Goal: Browse casually: Explore the website without a specific task or goal

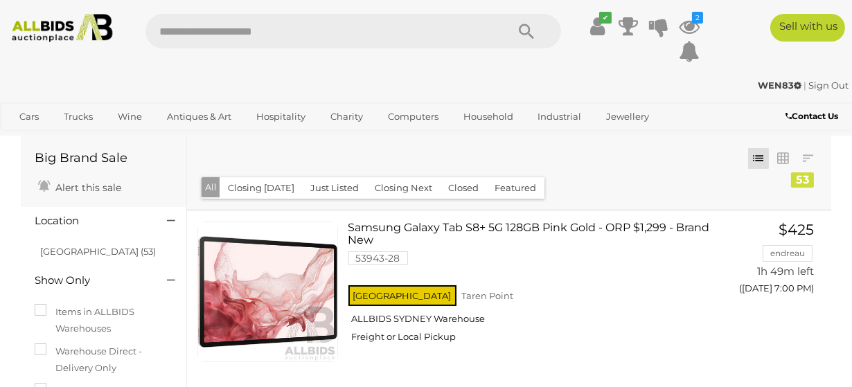
click at [48, 254] on link "NSW (53)" at bounding box center [98, 251] width 116 height 11
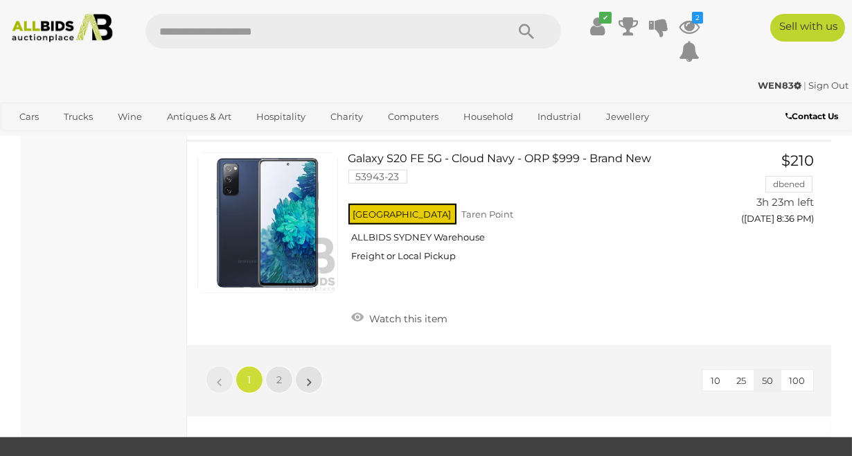
scroll to position [10556, 0]
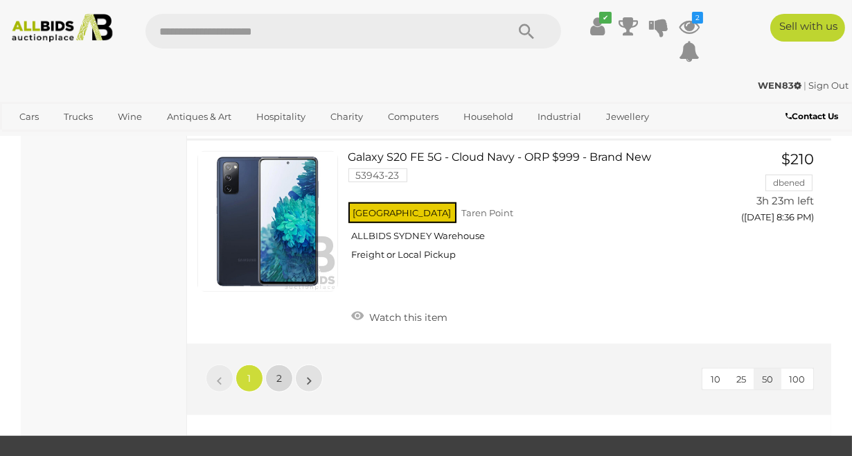
click at [278, 372] on span "2" at bounding box center [279, 378] width 6 height 12
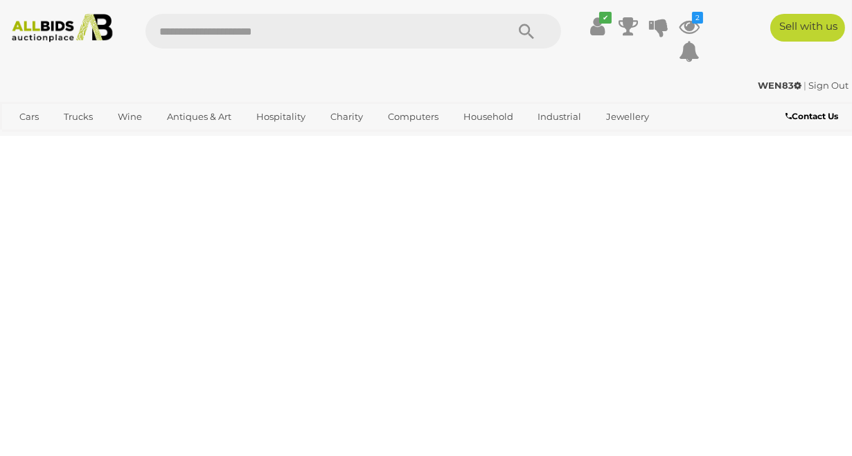
scroll to position [71, 0]
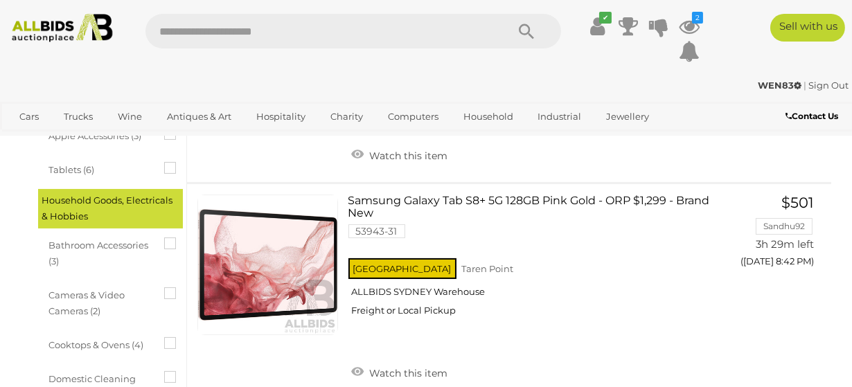
scroll to position [448, 0]
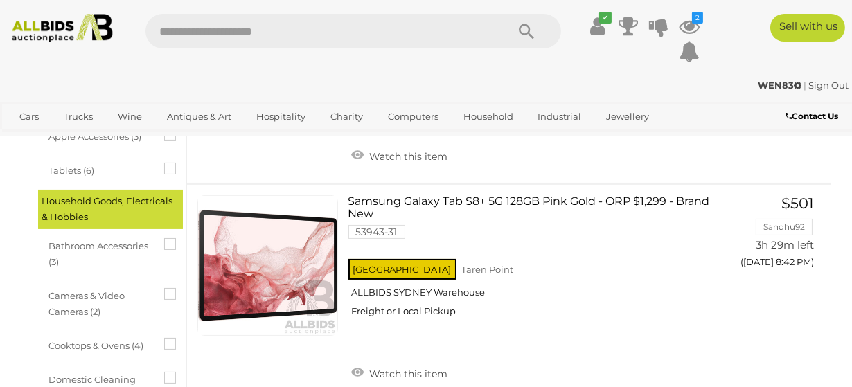
click at [164, 338] on icon at bounding box center [164, 338] width 0 height 0
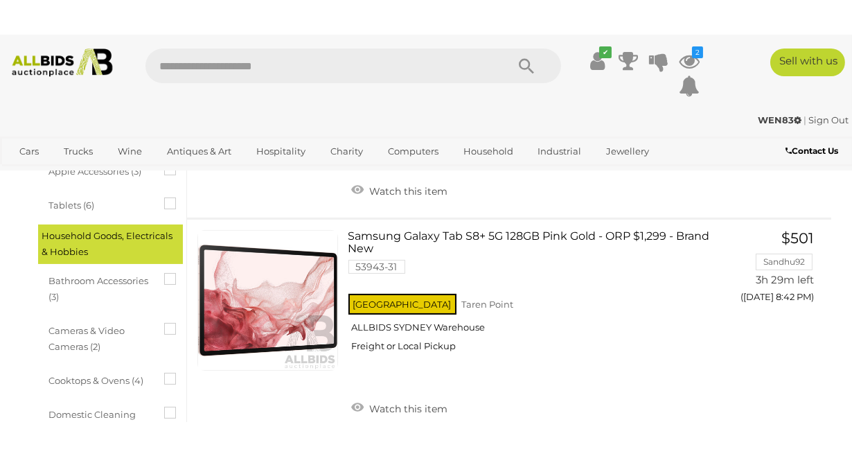
scroll to position [0, 0]
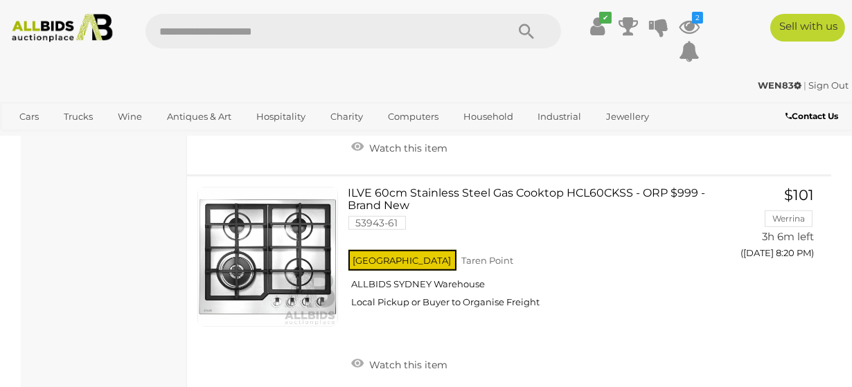
scroll to position [1746, 0]
click at [624, 189] on link "ILVE 60cm Stainless Steel Gas Cooktop HCL60CKSS - ORP $999 - Brand New 53943-61…" at bounding box center [536, 254] width 355 height 132
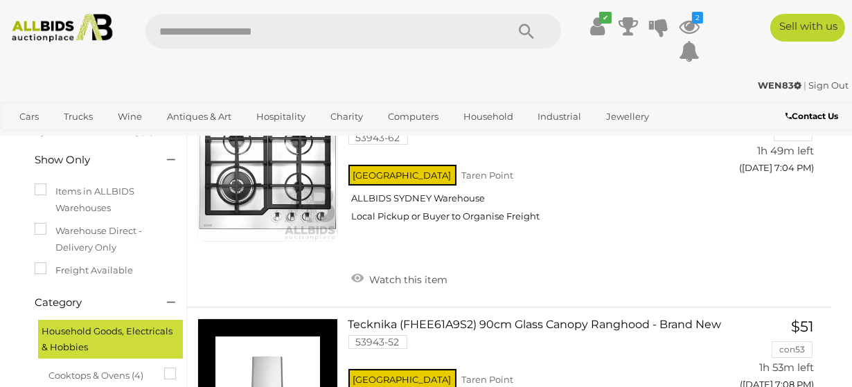
scroll to position [118, 0]
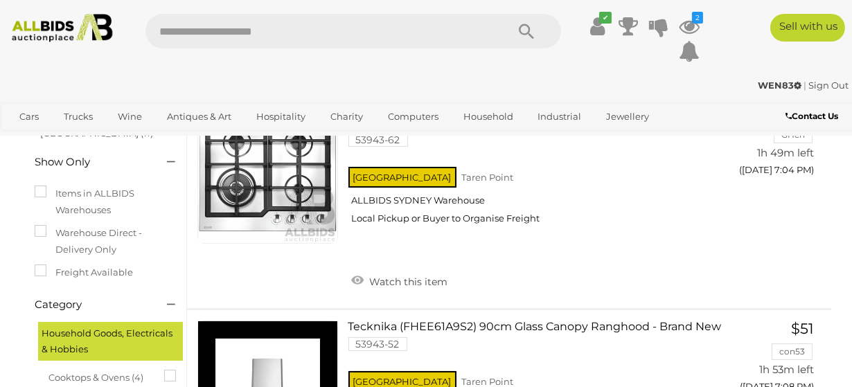
click at [33, 114] on link "Cars" at bounding box center [28, 116] width 37 height 23
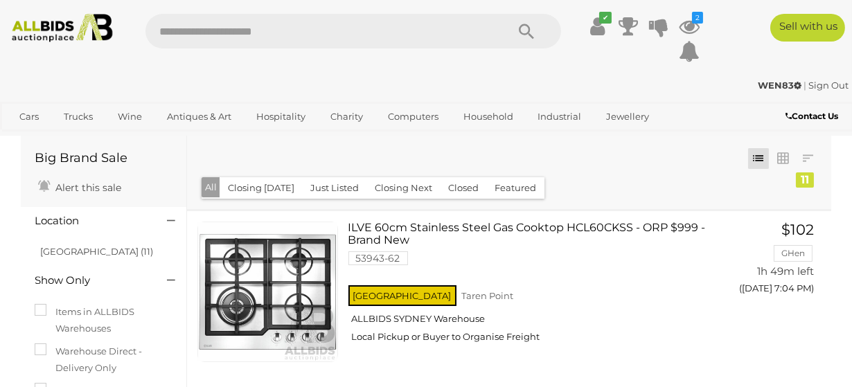
click at [0, 0] on span "Auctions" at bounding box center [0, 0] width 0 height 0
